Goal: Task Accomplishment & Management: Use online tool/utility

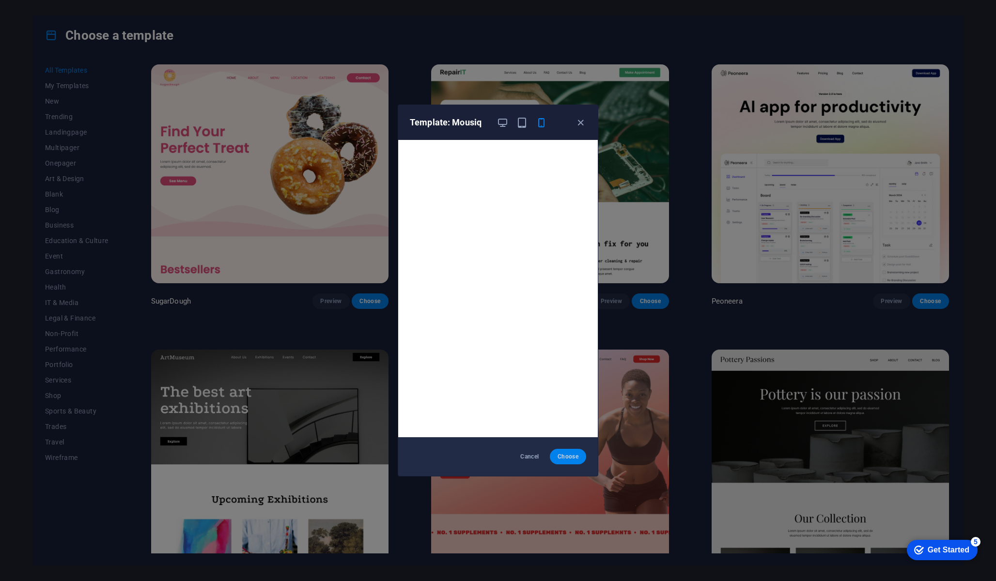
scroll to position [2, 0]
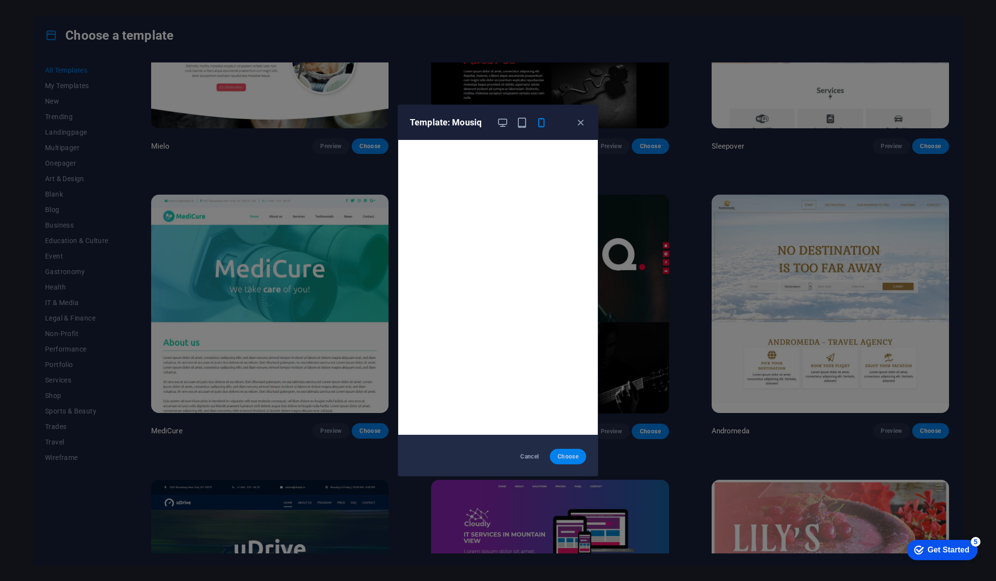
click at [569, 461] on button "Choose" at bounding box center [568, 457] width 36 height 16
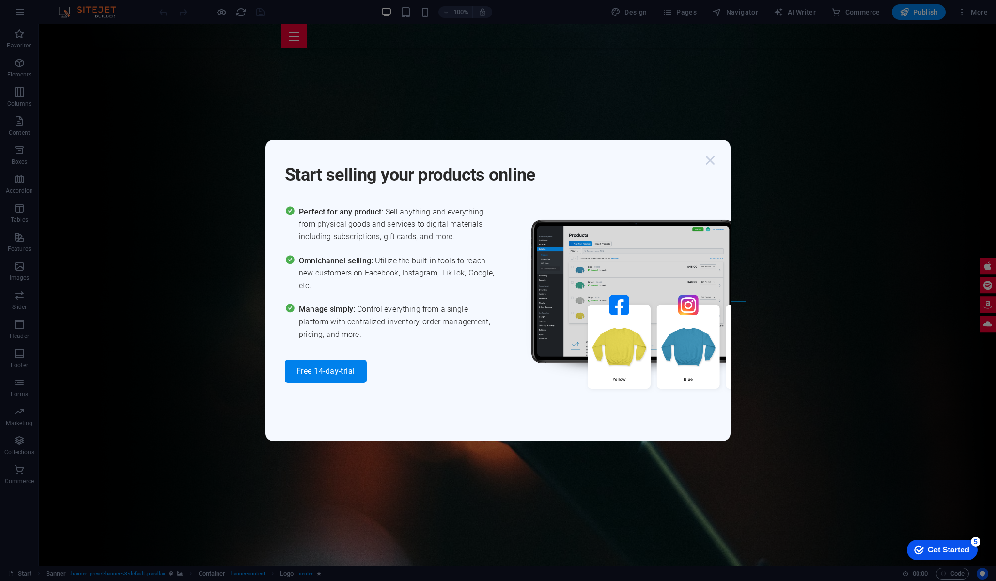
click at [710, 162] on icon "button" at bounding box center [709, 160] width 17 height 17
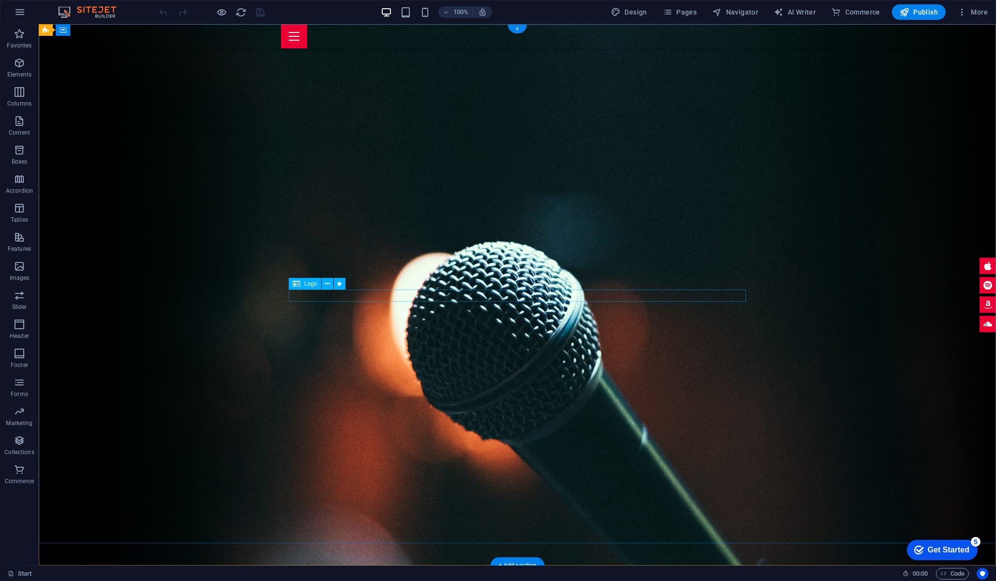
click at [298, 285] on icon at bounding box center [297, 284] width 8 height 12
click at [313, 288] on div "Logo" at bounding box center [305, 284] width 32 height 12
click at [328, 284] on icon at bounding box center [327, 284] width 5 height 10
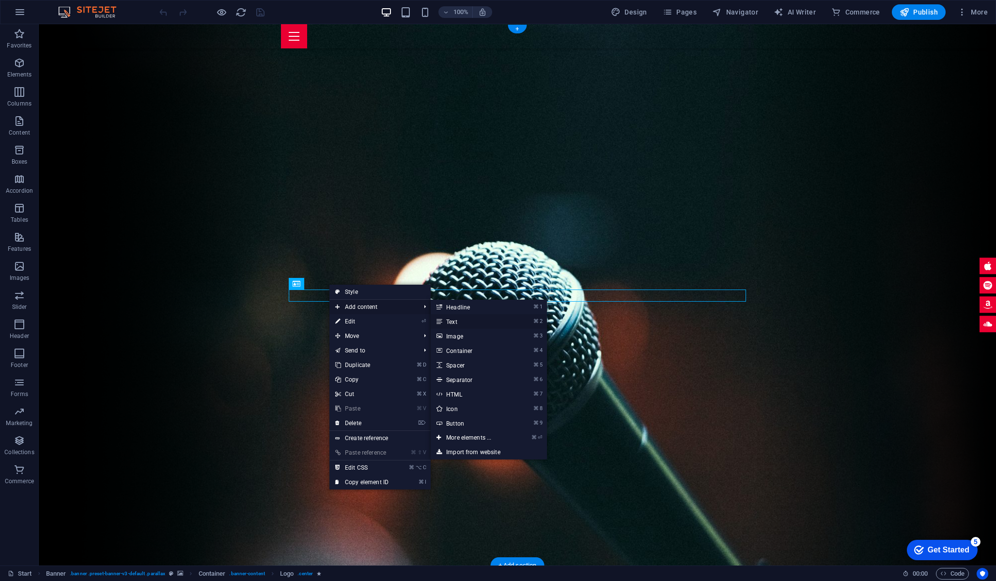
click at [477, 324] on link "⌘ 2 Text" at bounding box center [471, 321] width 80 height 15
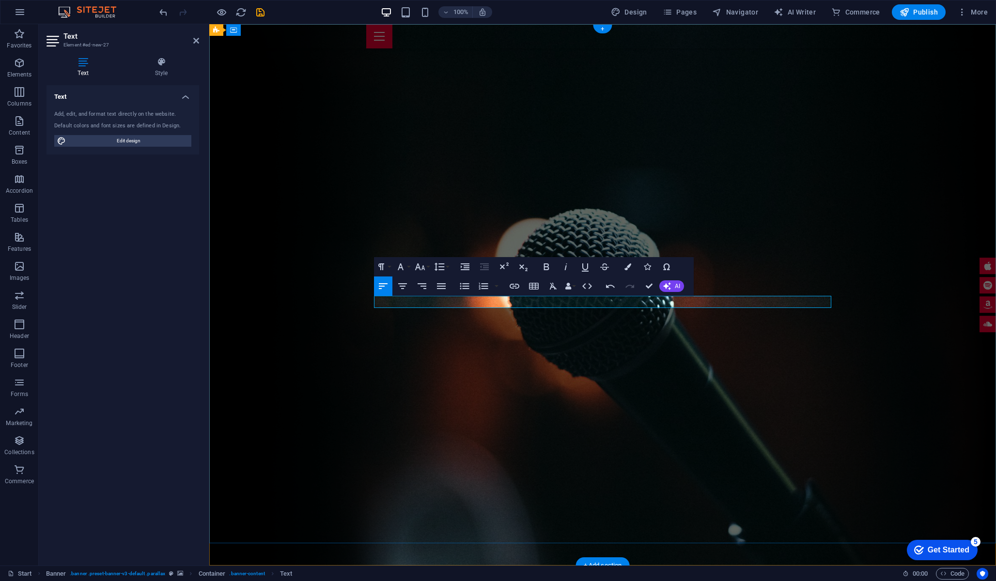
click at [419, 270] on icon "button" at bounding box center [420, 267] width 12 height 12
click at [425, 395] on link "96" at bounding box center [430, 396] width 35 height 15
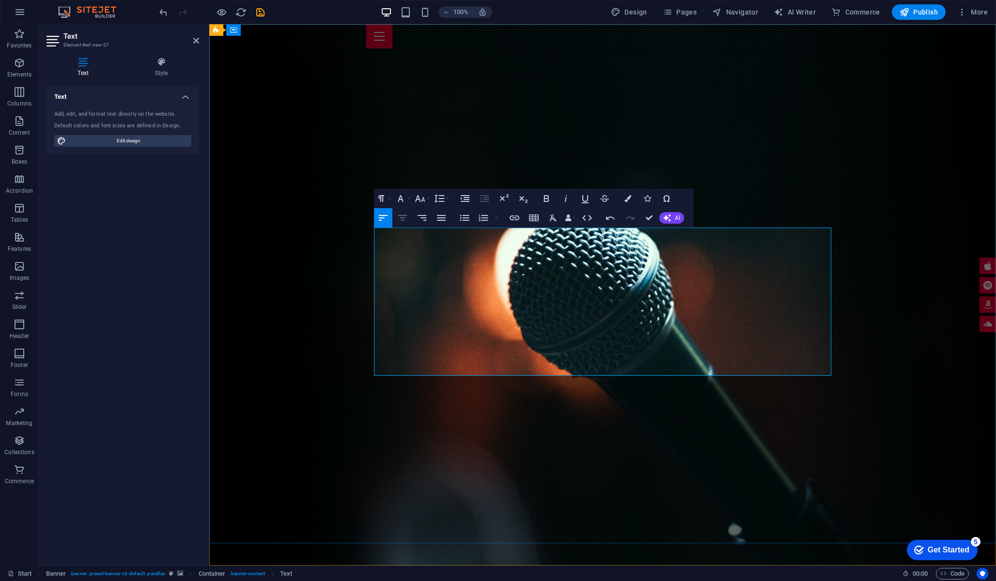
click at [400, 218] on icon "button" at bounding box center [402, 218] width 9 height 6
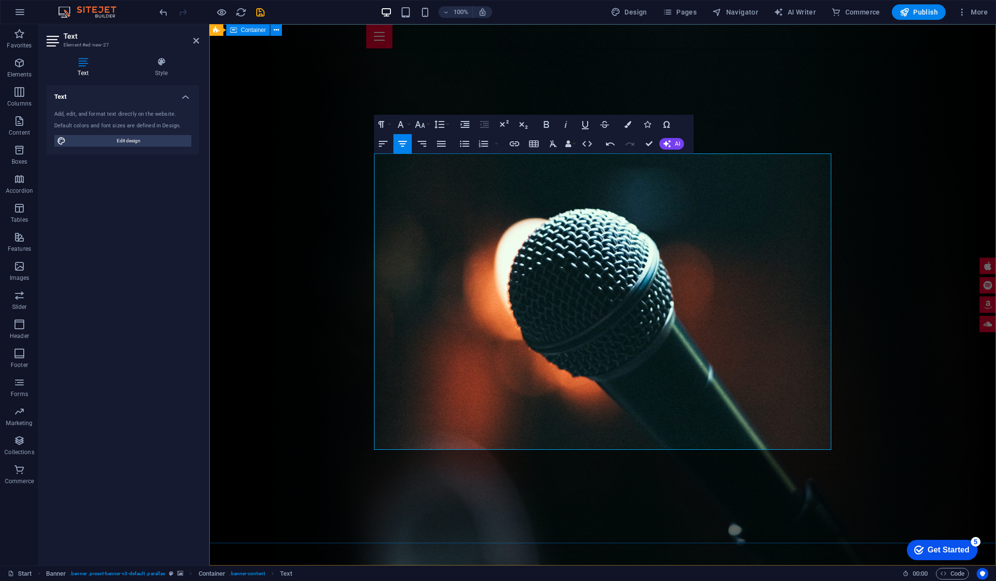
drag, startPoint x: 730, startPoint y: 409, endPoint x: 412, endPoint y: 119, distance: 430.3
drag, startPoint x: 448, startPoint y: 264, endPoint x: 911, endPoint y: 473, distance: 507.9
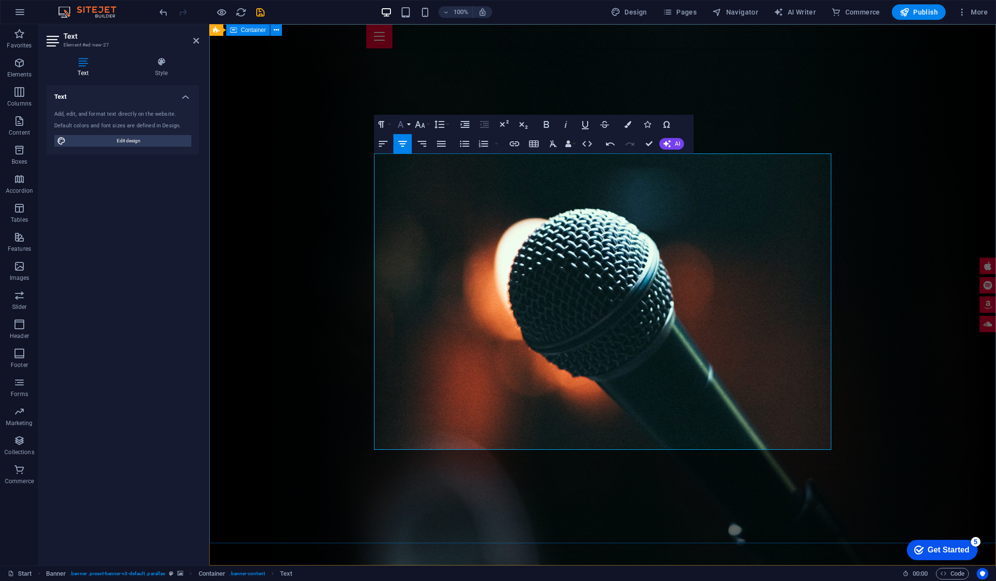
click at [408, 124] on button "Font Family" at bounding box center [402, 124] width 18 height 19
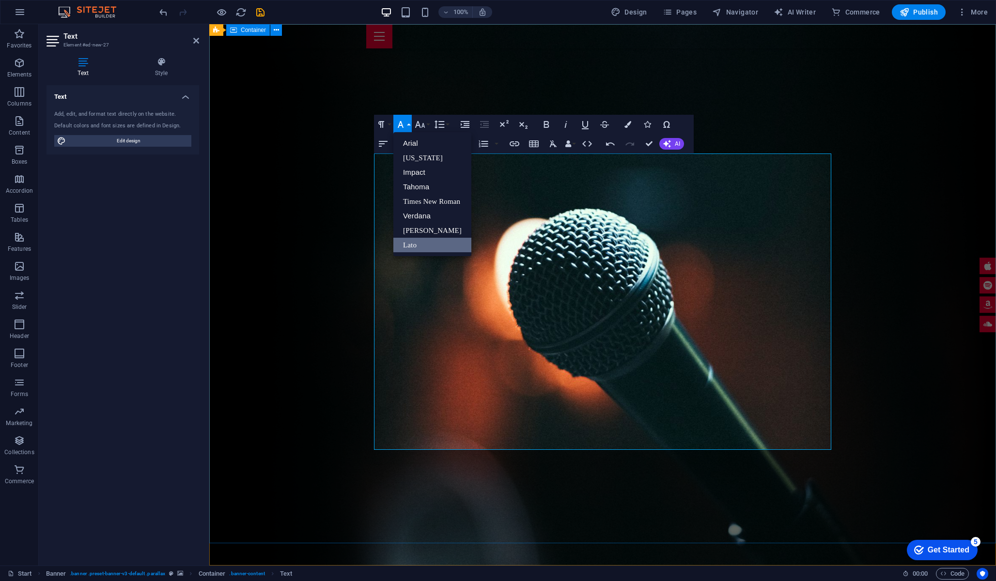
scroll to position [0, 0]
click at [432, 228] on link "[PERSON_NAME]" at bounding box center [432, 230] width 78 height 15
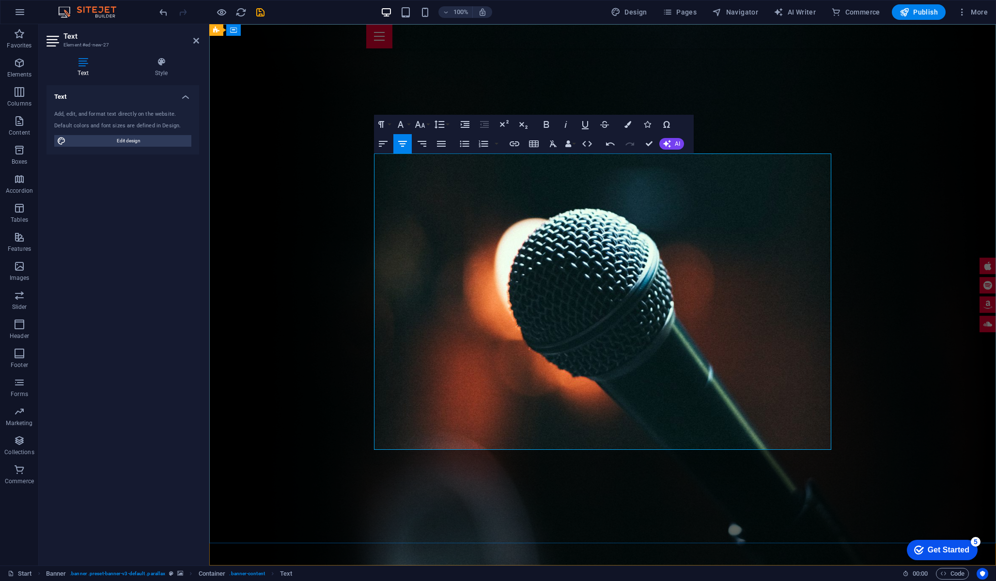
click at [405, 125] on icon "button" at bounding box center [401, 125] width 12 height 12
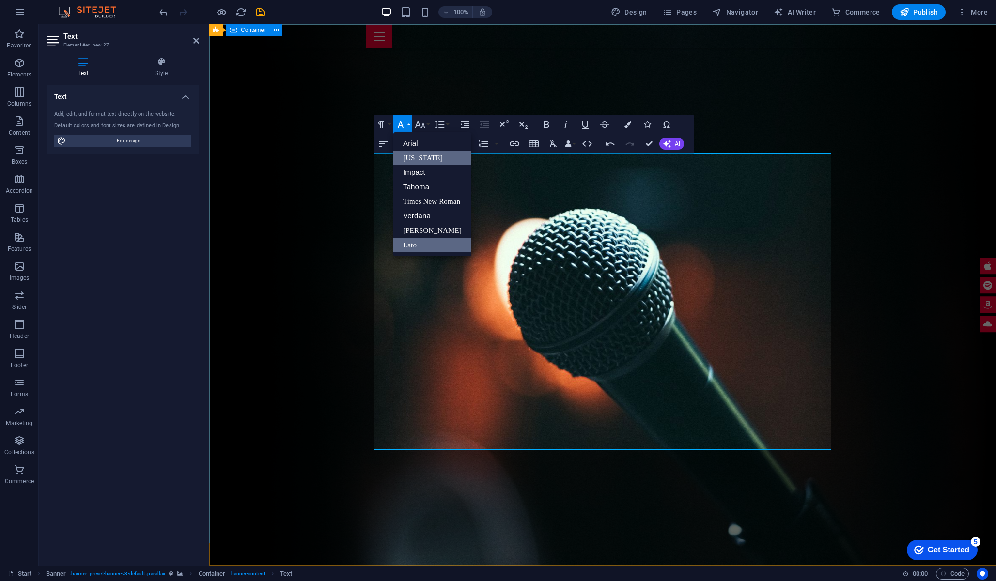
click at [423, 156] on link "[US_STATE]" at bounding box center [432, 158] width 78 height 15
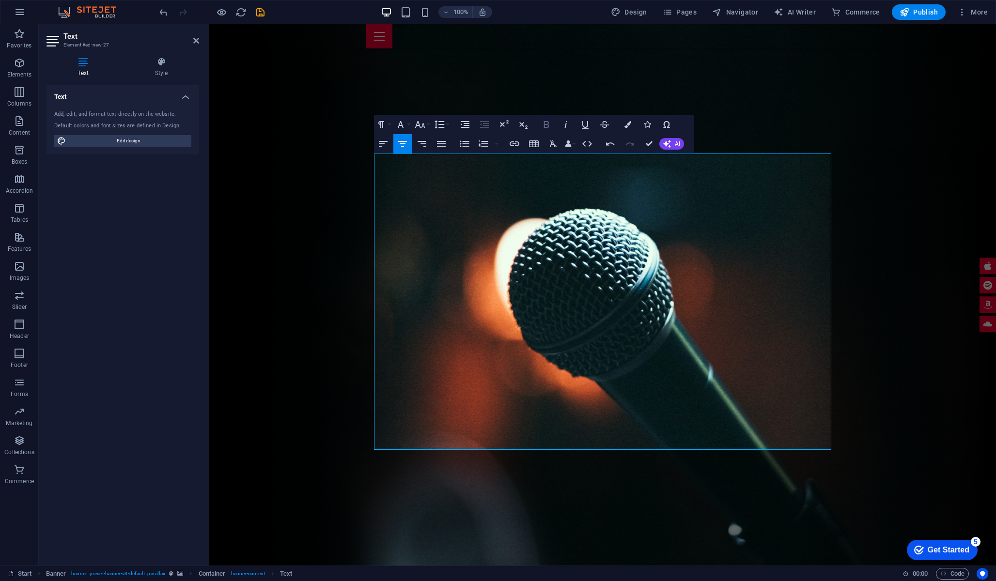
click at [549, 127] on icon "button" at bounding box center [547, 125] width 12 height 12
drag, startPoint x: 467, startPoint y: 261, endPoint x: 815, endPoint y: 351, distance: 359.6
click at [133, 137] on span "Edit design" at bounding box center [129, 141] width 120 height 12
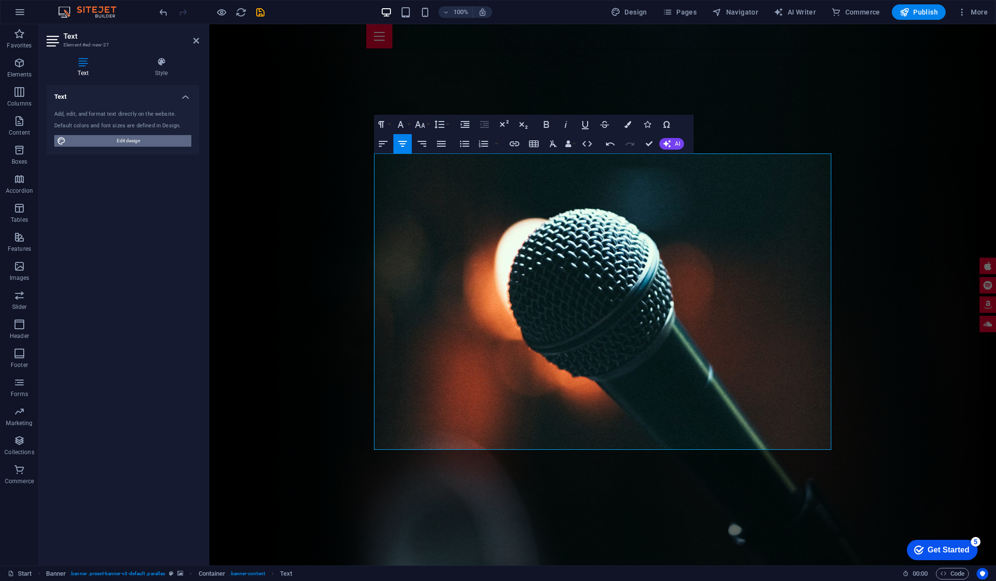
select select "px"
select select "400"
select select "px"
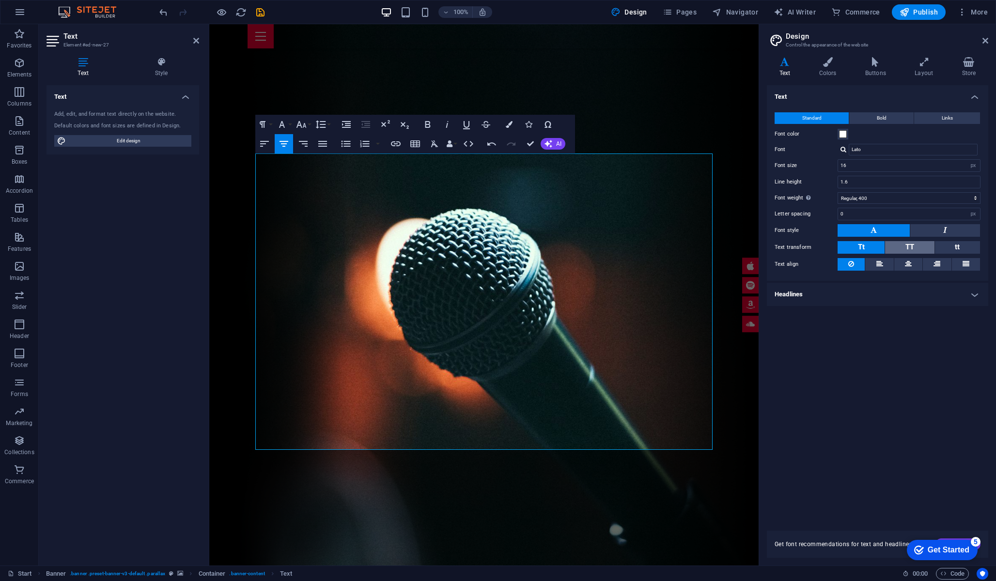
click at [911, 246] on span "TT" at bounding box center [909, 247] width 9 height 9
click at [954, 243] on button "tt" at bounding box center [957, 247] width 45 height 13
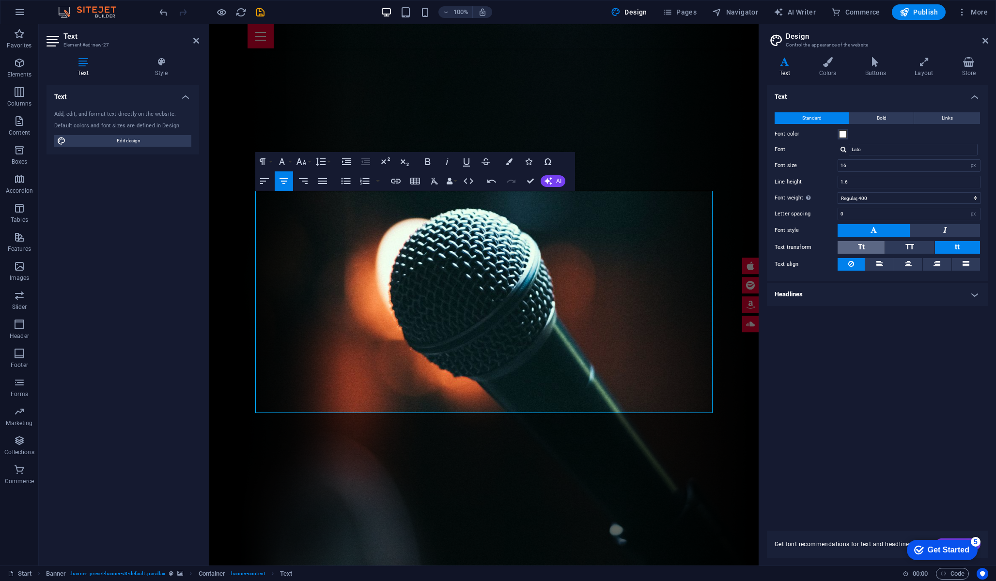
click at [869, 246] on button "Tt" at bounding box center [861, 247] width 47 height 13
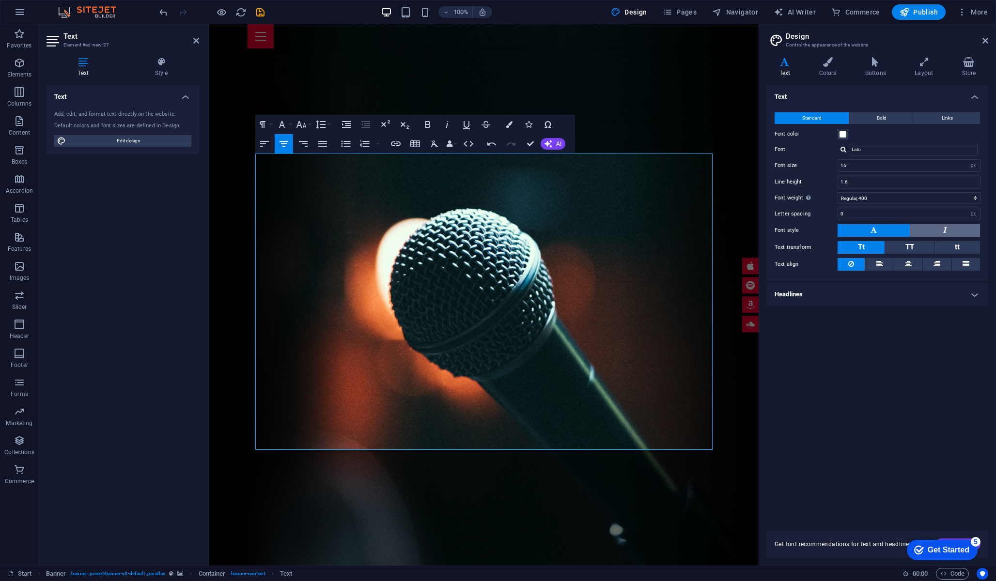
click at [961, 230] on button at bounding box center [945, 230] width 70 height 13
click at [880, 227] on button at bounding box center [874, 230] width 72 height 13
click at [904, 248] on button "TT" at bounding box center [909, 247] width 49 height 13
drag, startPoint x: 455, startPoint y: 188, endPoint x: 751, endPoint y: 436, distance: 385.5
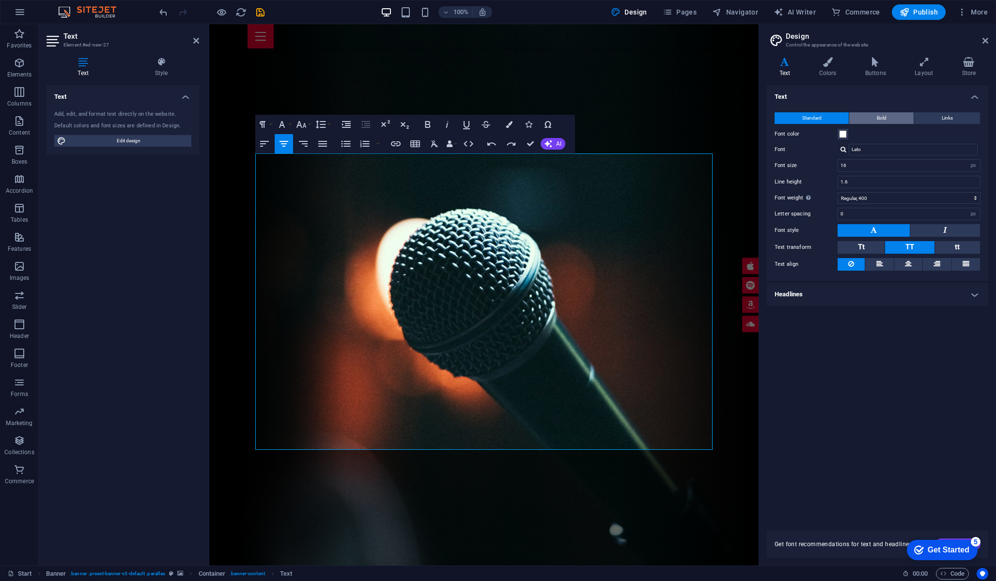
click at [884, 119] on span "Bold" at bounding box center [882, 118] width 10 height 12
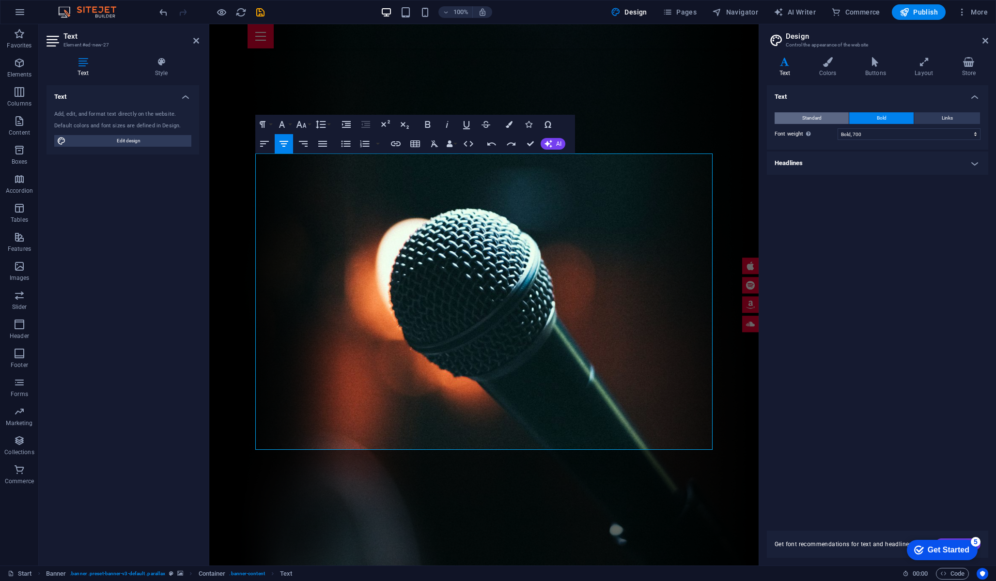
click at [822, 117] on button "Standard" at bounding box center [812, 118] width 74 height 12
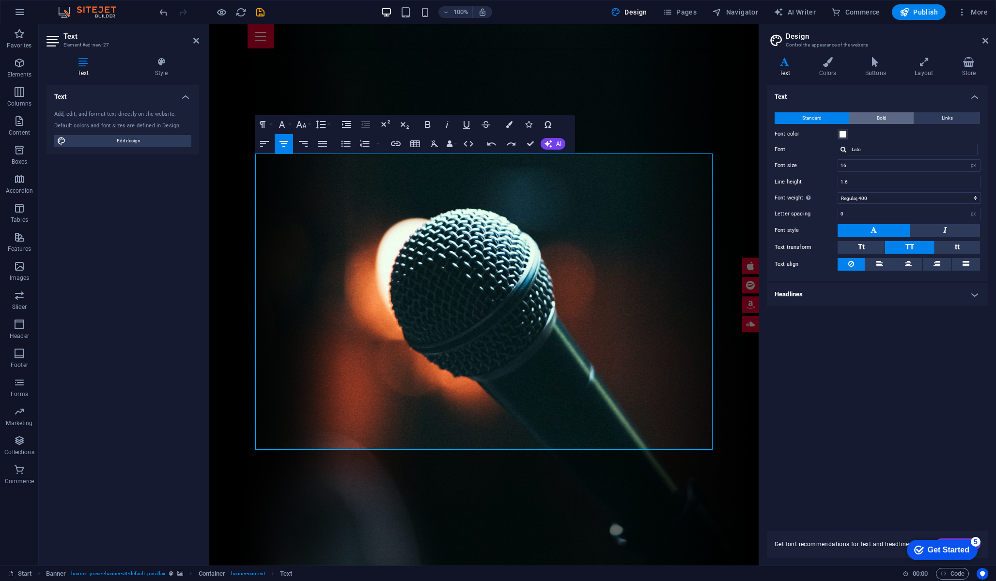
click at [884, 117] on span "Bold" at bounding box center [882, 118] width 10 height 12
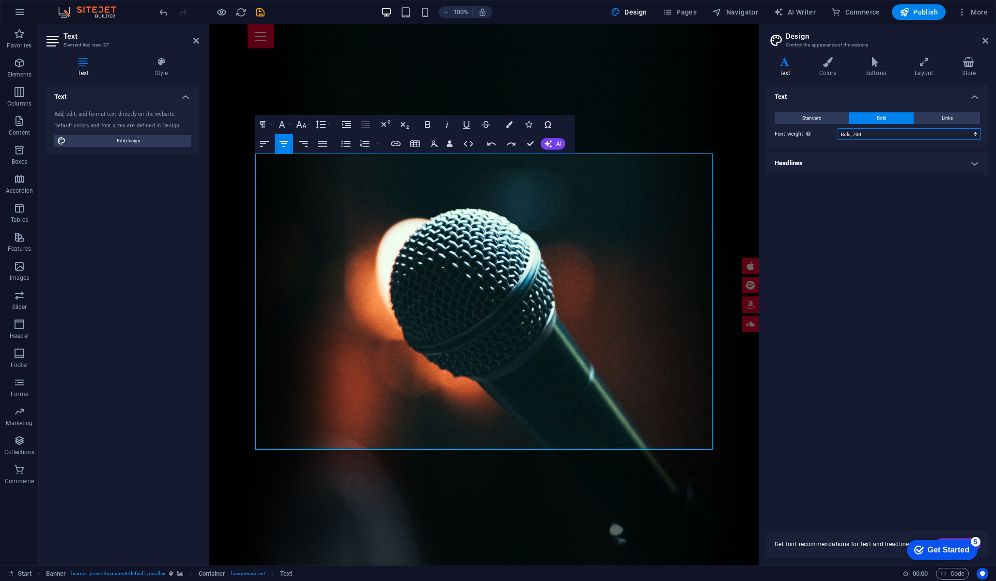
select select "900"
click at [825, 121] on button "Standard" at bounding box center [812, 118] width 74 height 12
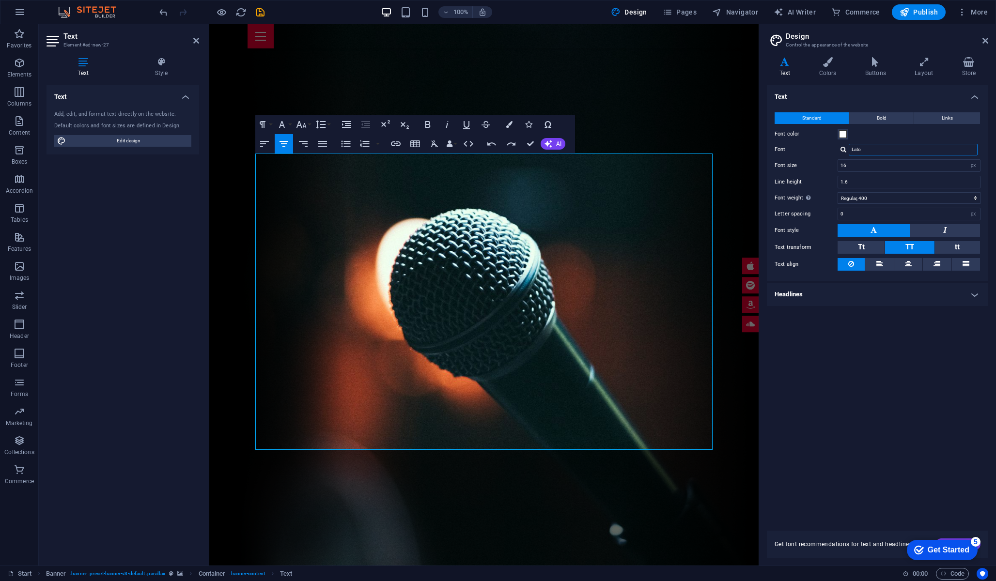
click at [865, 146] on input "Lato" at bounding box center [913, 150] width 129 height 12
click at [888, 151] on input "Lato" at bounding box center [913, 150] width 129 height 12
click at [78, 66] on icon at bounding box center [83, 62] width 73 height 10
